Goal: Task Accomplishment & Management: Manage account settings

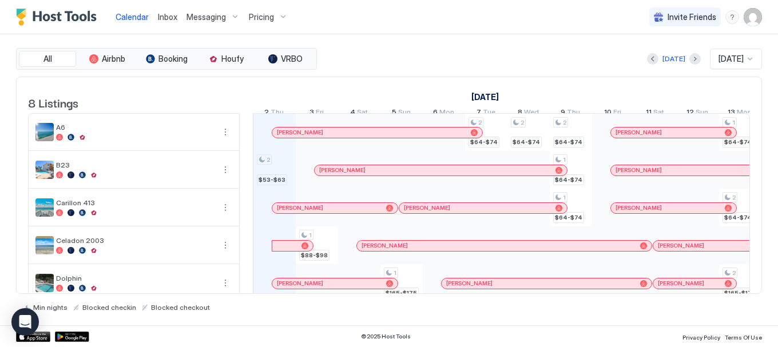
scroll to position [0, 1274]
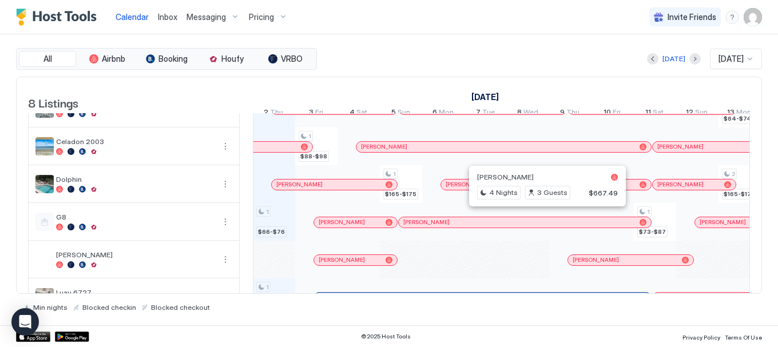
scroll to position [100, 0]
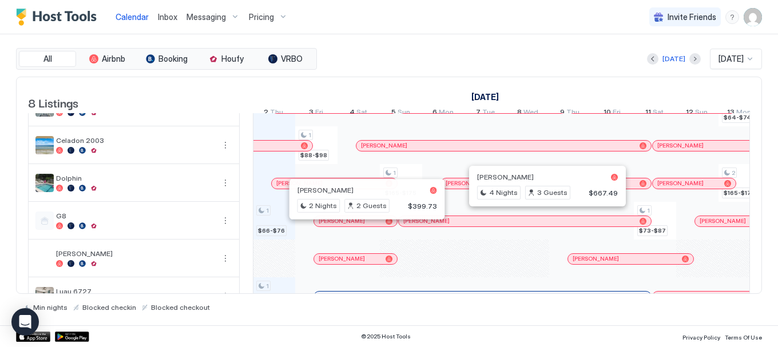
click at [362, 226] on div at bounding box center [361, 221] width 9 height 9
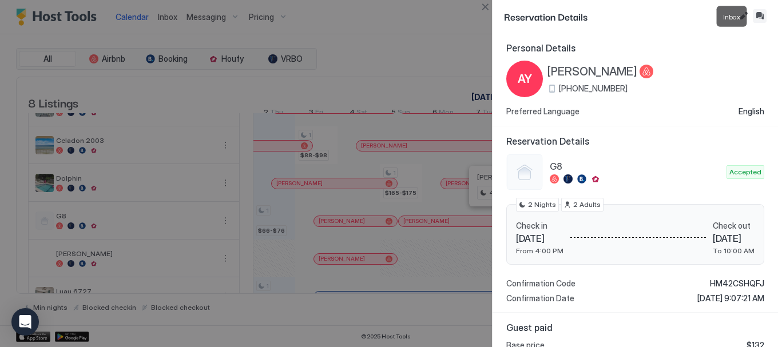
click at [758, 17] on button "Inbox" at bounding box center [760, 16] width 14 height 14
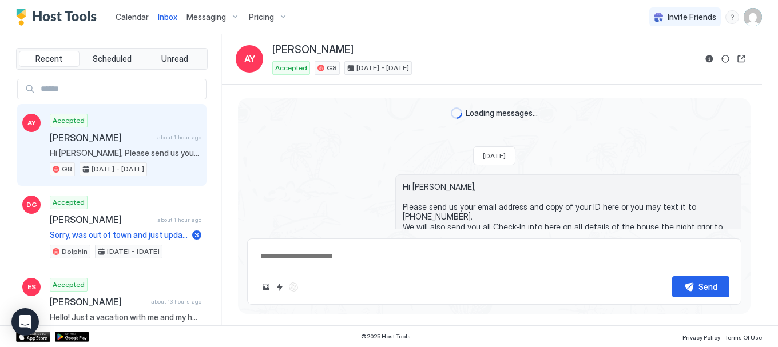
scroll to position [54, 0]
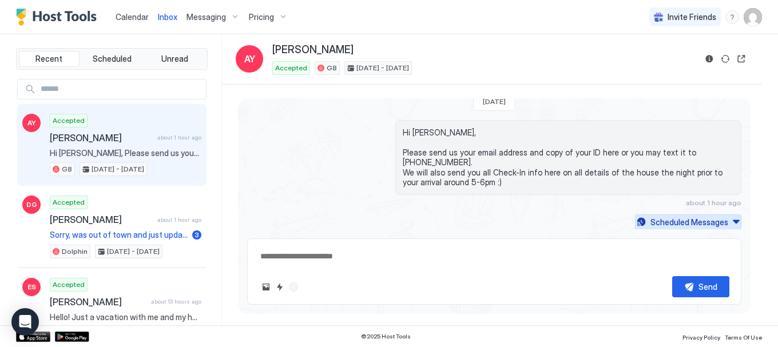
click at [687, 219] on div "Scheduled Messages" at bounding box center [689, 222] width 78 height 12
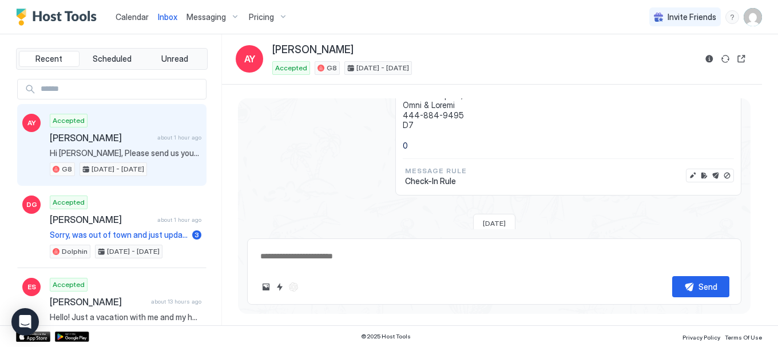
scroll to position [646, 0]
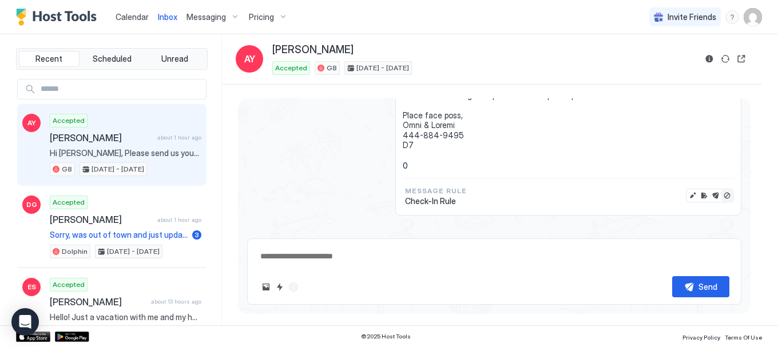
click at [721, 195] on button "Disable message" at bounding box center [726, 195] width 11 height 11
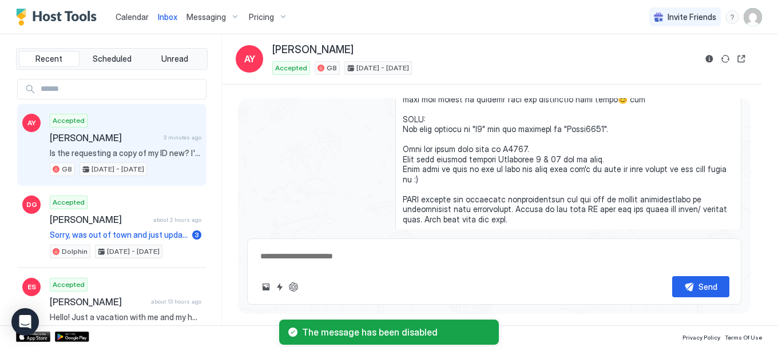
type textarea "*"
